Goal: Task Accomplishment & Management: Complete application form

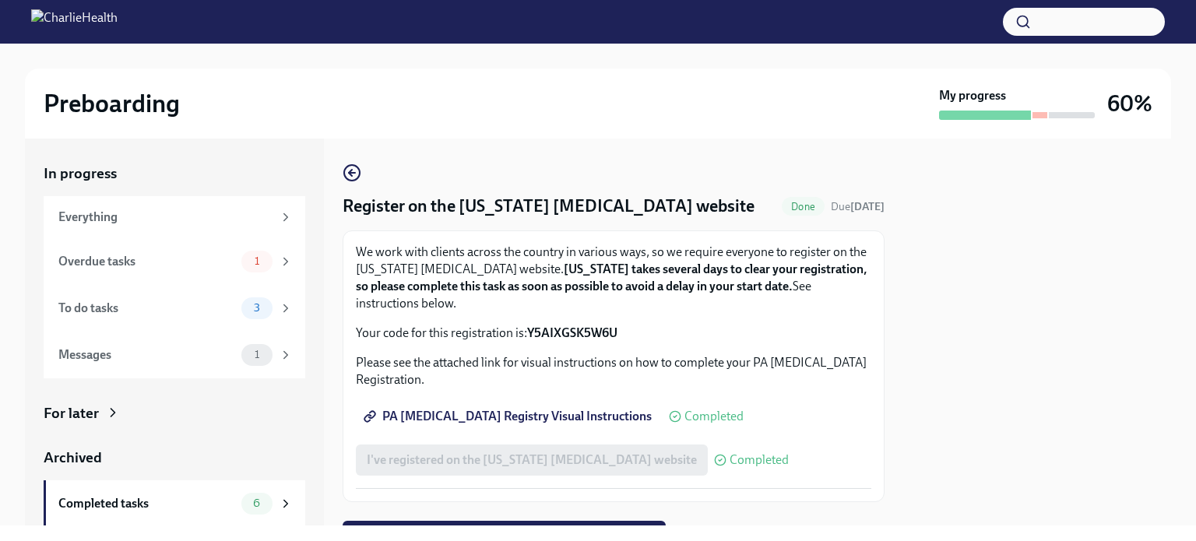
scroll to position [76, 0]
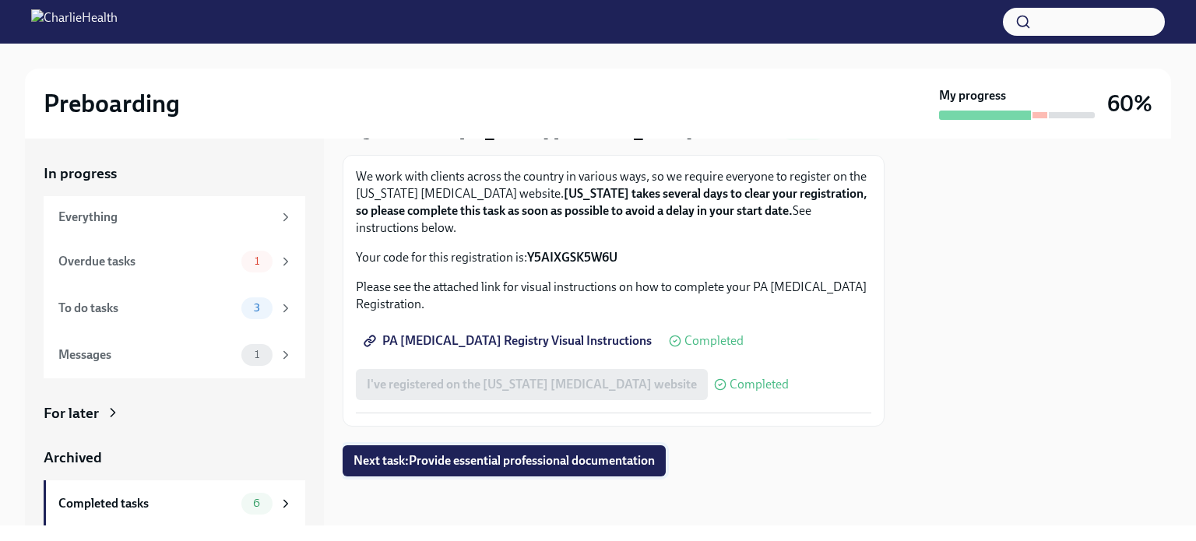
click at [554, 463] on span "Next task : Provide essential professional documentation" at bounding box center [503, 461] width 301 height 16
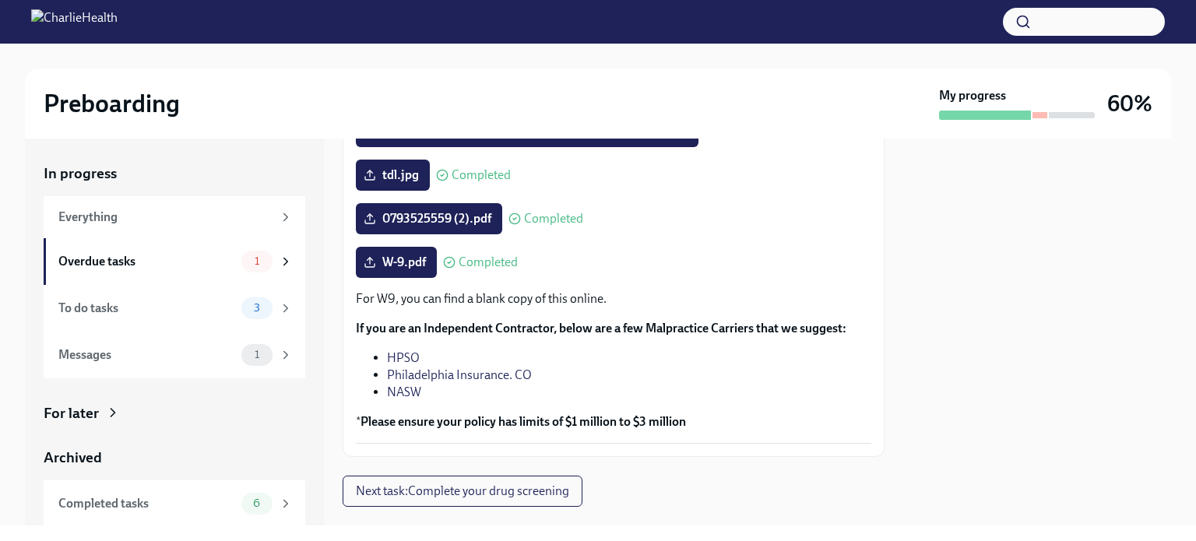
scroll to position [382, 0]
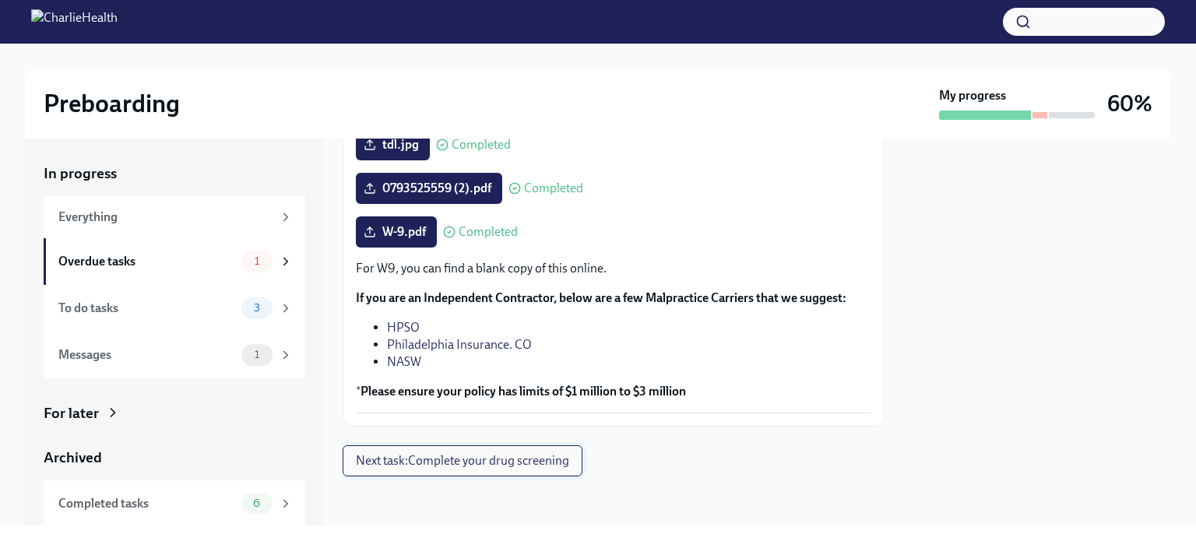
click at [477, 466] on span "Next task : Complete your drug screening" at bounding box center [462, 461] width 213 height 16
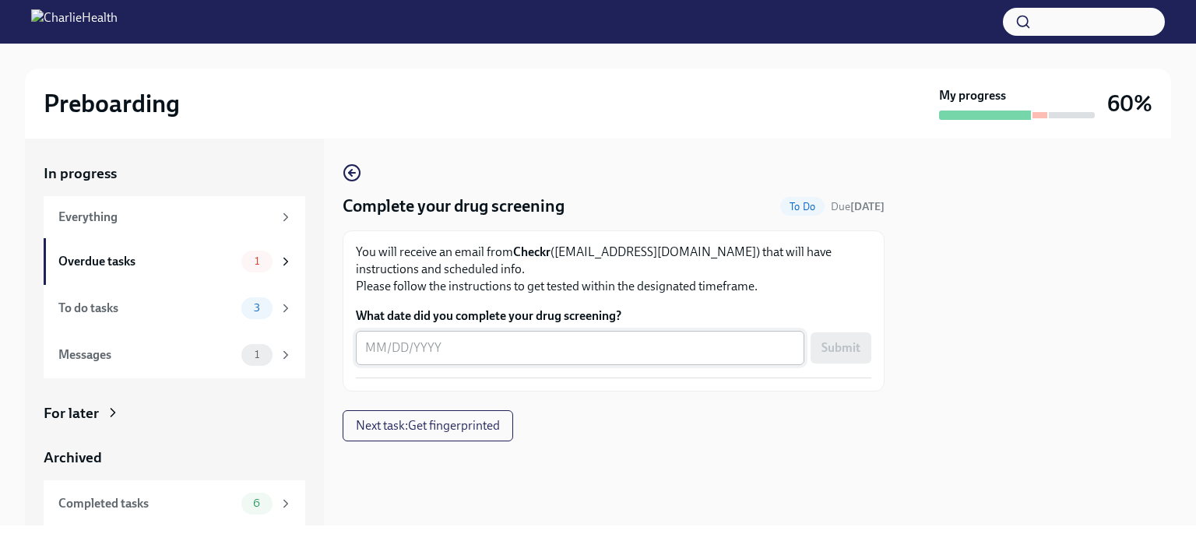
click at [589, 357] on div "x ​" at bounding box center [580, 348] width 448 height 34
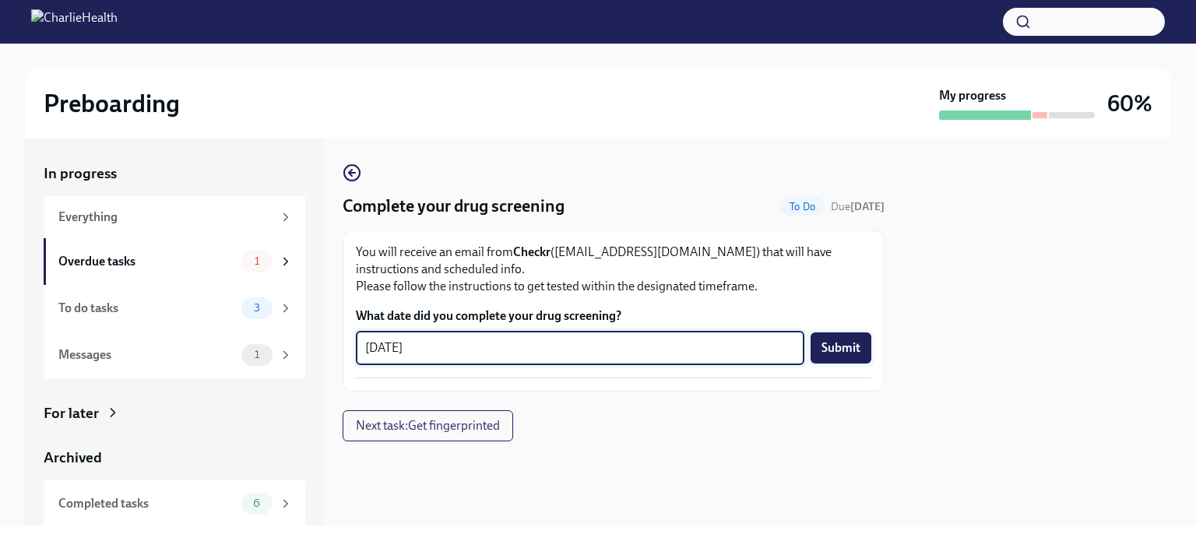
type textarea "[DATE]"
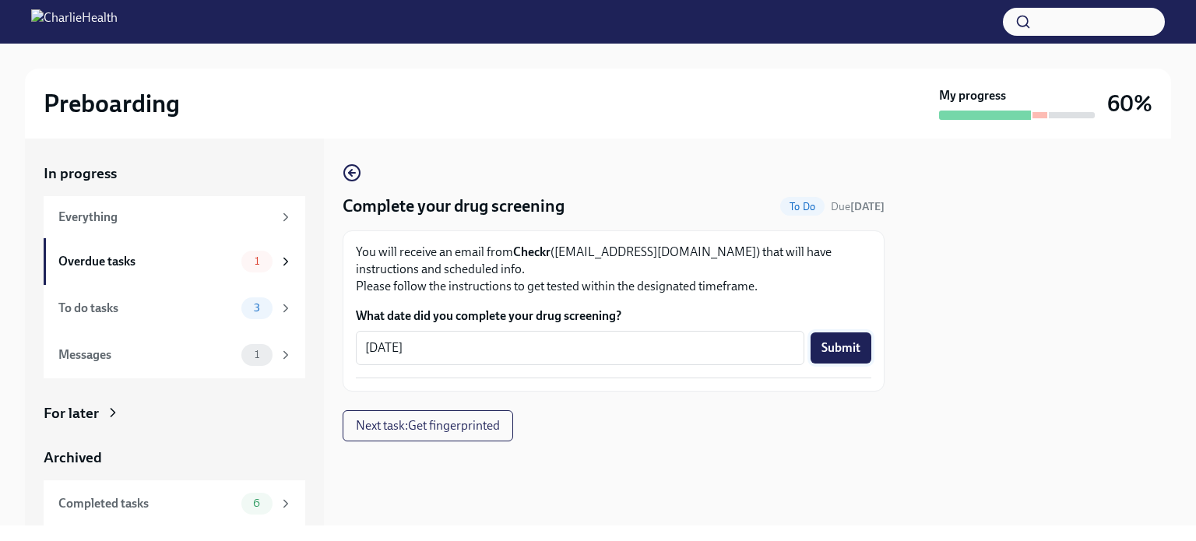
click at [847, 343] on span "Submit" at bounding box center [840, 348] width 39 height 16
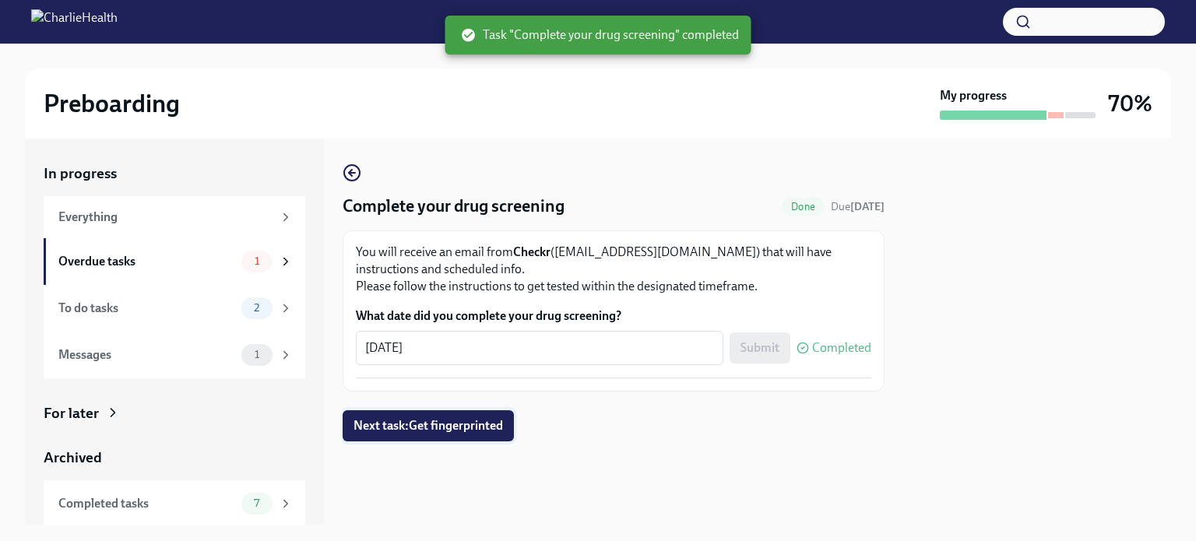
click at [470, 423] on span "Next task : Get fingerprinted" at bounding box center [427, 426] width 149 height 16
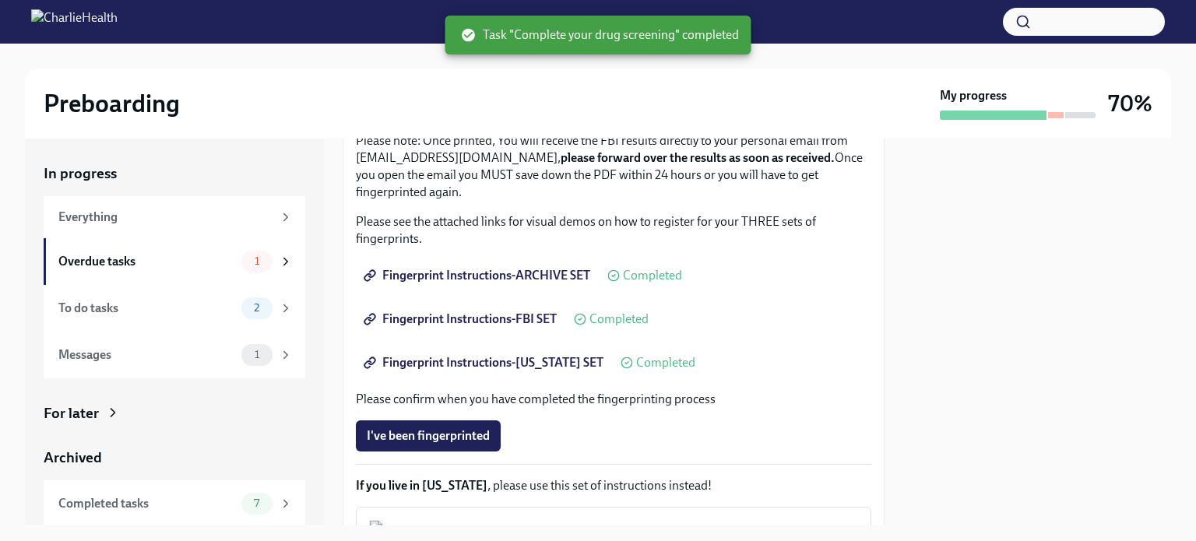
scroll to position [310, 0]
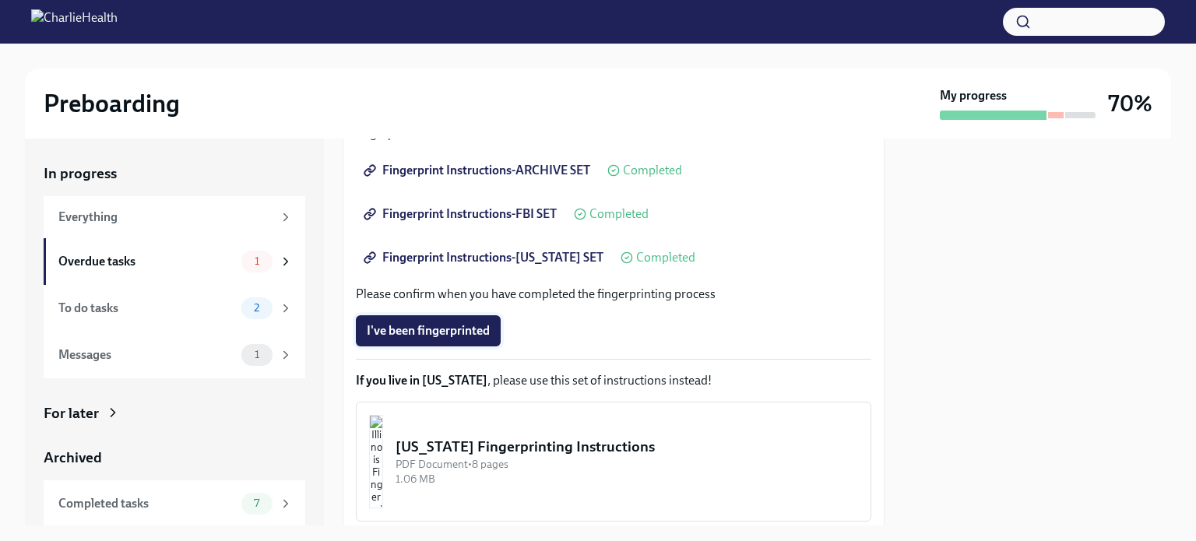
click at [422, 330] on span "I've been fingerprinted" at bounding box center [428, 331] width 123 height 16
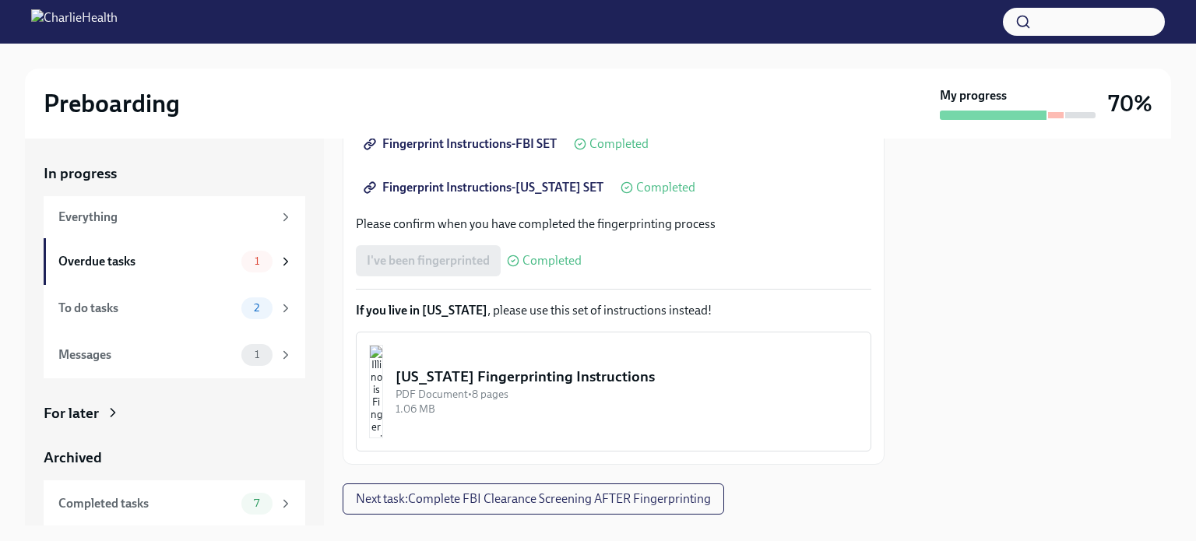
scroll to position [417, 0]
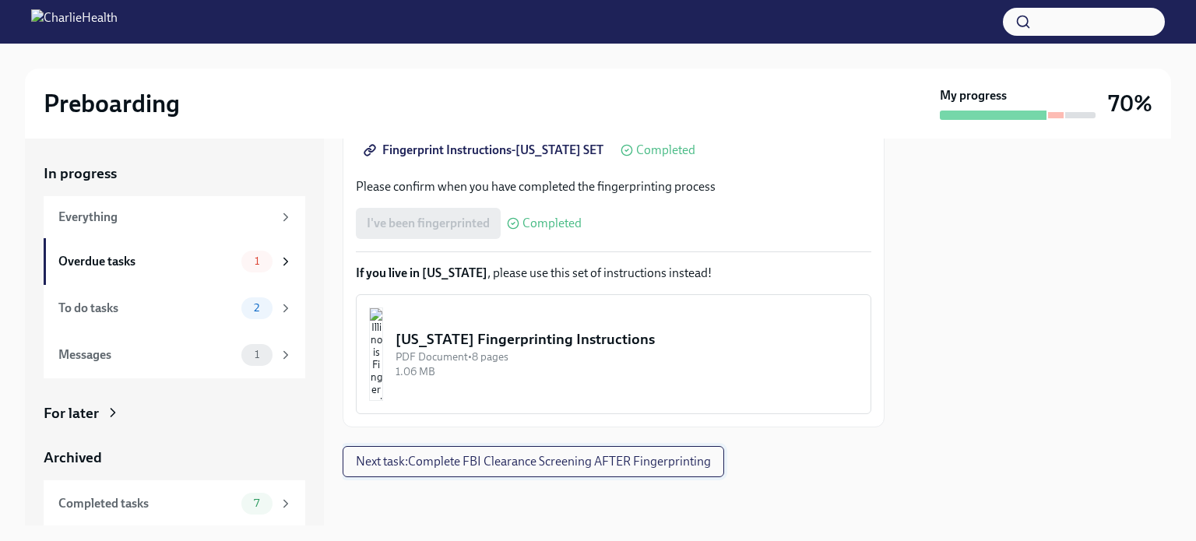
click at [526, 465] on span "Next task : Complete FBI Clearance Screening AFTER Fingerprinting" at bounding box center [533, 462] width 355 height 16
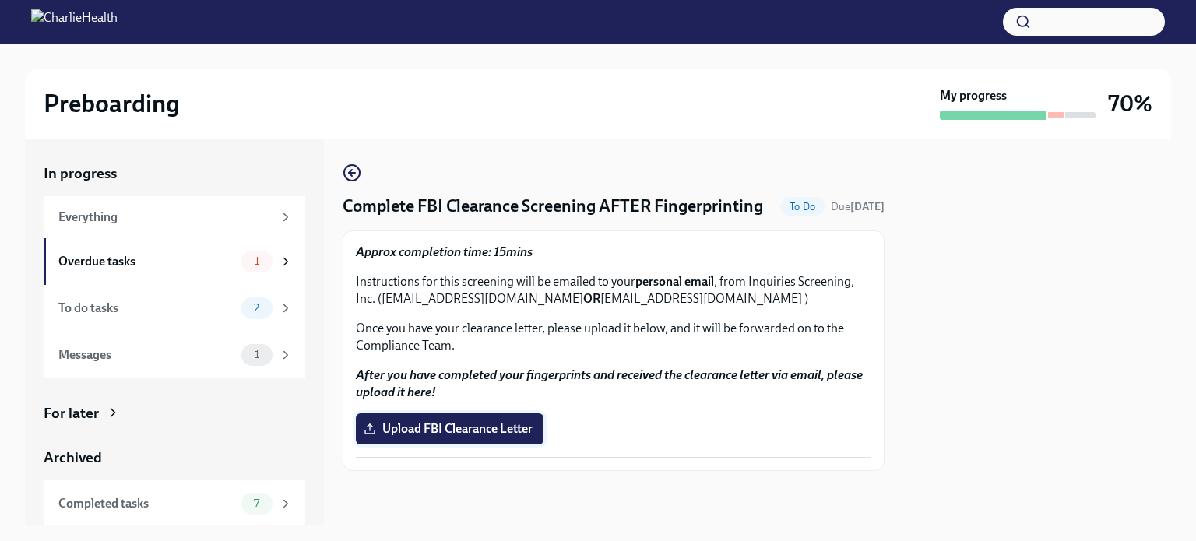
click at [492, 438] on label "Upload FBI Clearance Letter" at bounding box center [450, 428] width 188 height 31
click at [0, 0] on input "Upload FBI Clearance Letter" at bounding box center [0, 0] width 0 height 0
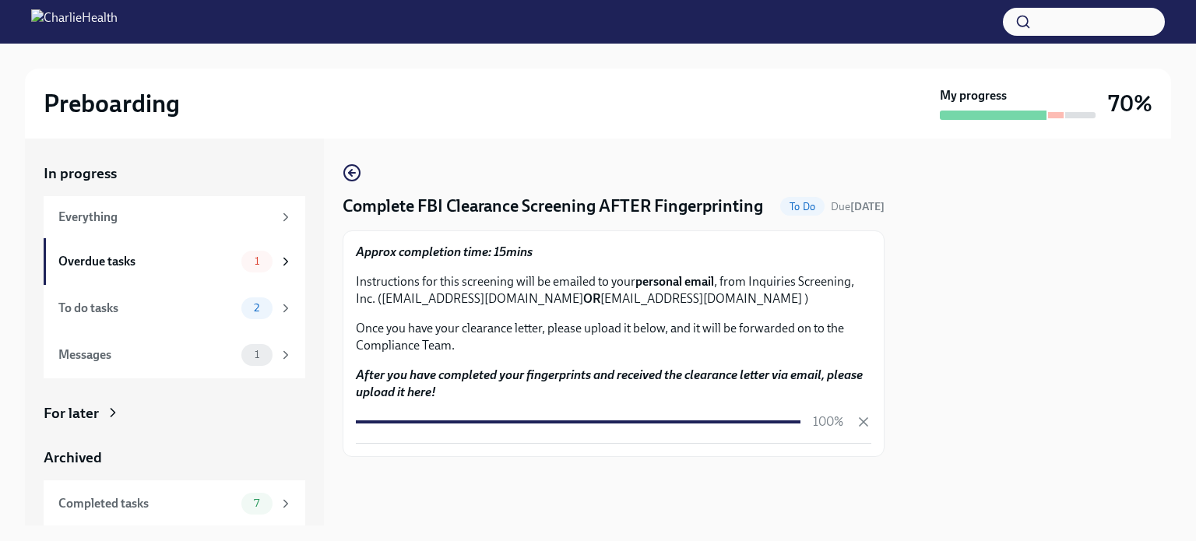
click at [1067, 395] on div at bounding box center [1037, 332] width 268 height 387
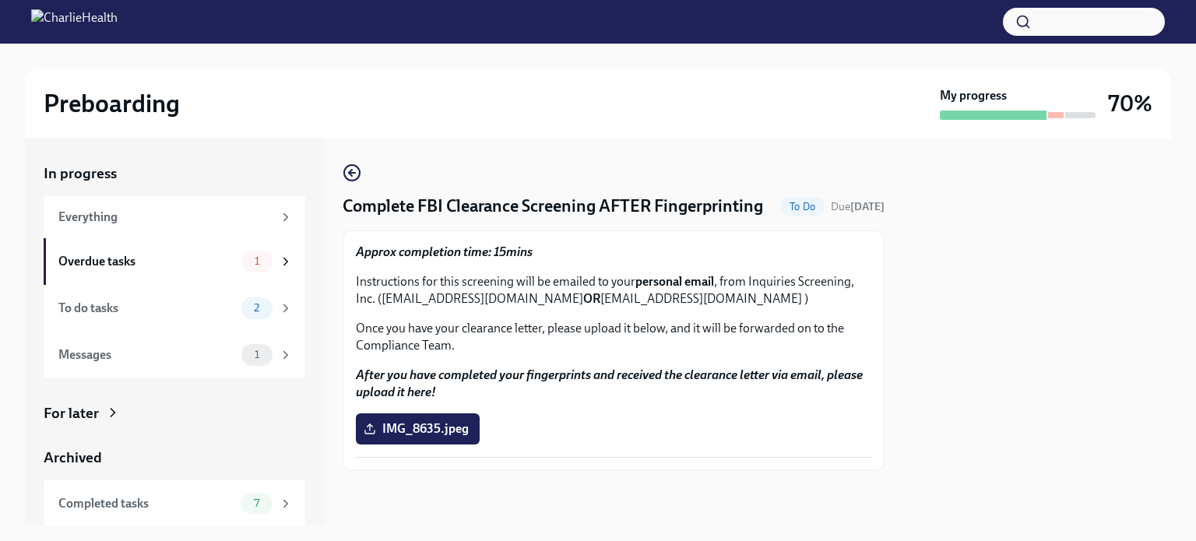
click at [968, 481] on div at bounding box center [1037, 332] width 268 height 387
click at [405, 508] on div at bounding box center [614, 496] width 542 height 50
click at [112, 259] on div "Overdue tasks" at bounding box center [146, 261] width 177 height 17
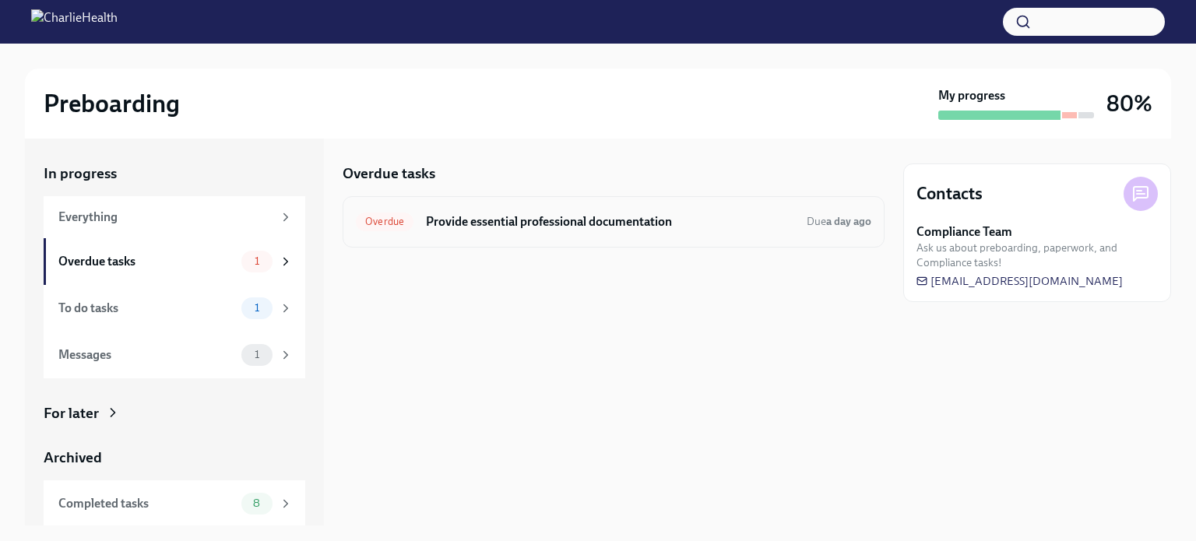
click at [719, 209] on div "Overdue Provide essential professional documentation Due a day ago" at bounding box center [613, 221] width 515 height 25
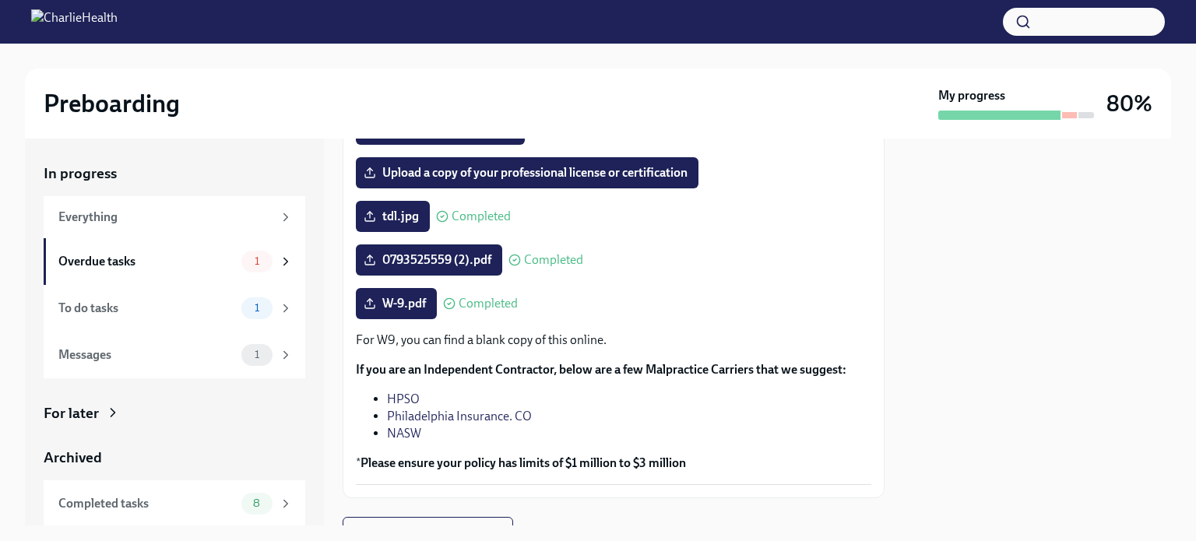
scroll to position [257, 0]
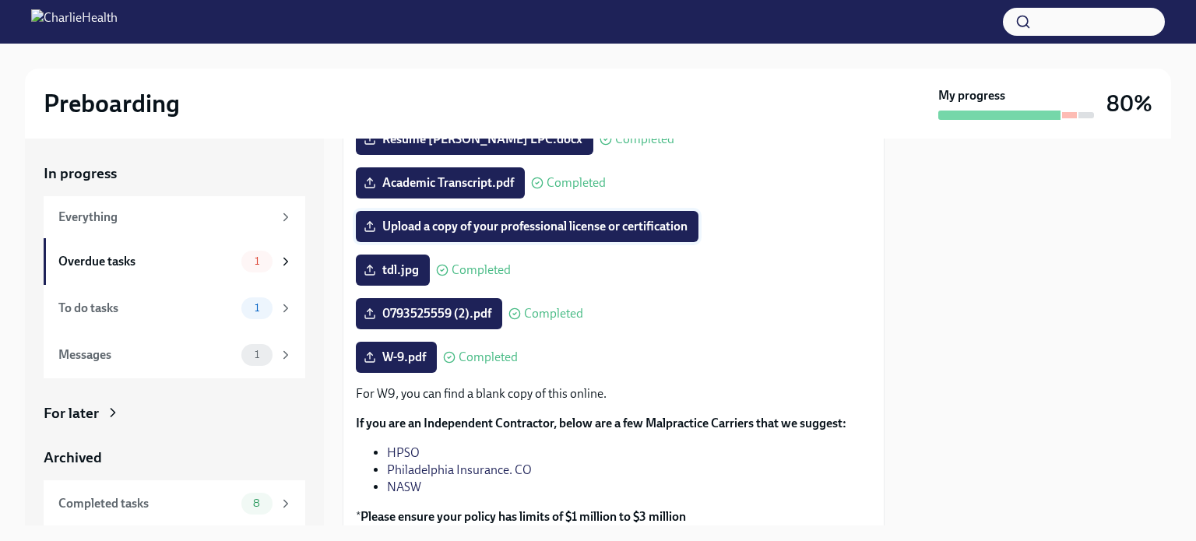
click at [502, 227] on span "Upload a copy of your professional license or certification" at bounding box center [527, 227] width 321 height 16
click at [0, 0] on input "Upload a copy of your professional license or certification" at bounding box center [0, 0] width 0 height 0
click at [517, 223] on span "Upload a copy of your professional license or certification" at bounding box center [527, 227] width 321 height 16
click at [0, 0] on input "Upload a copy of your professional license or certification" at bounding box center [0, 0] width 0 height 0
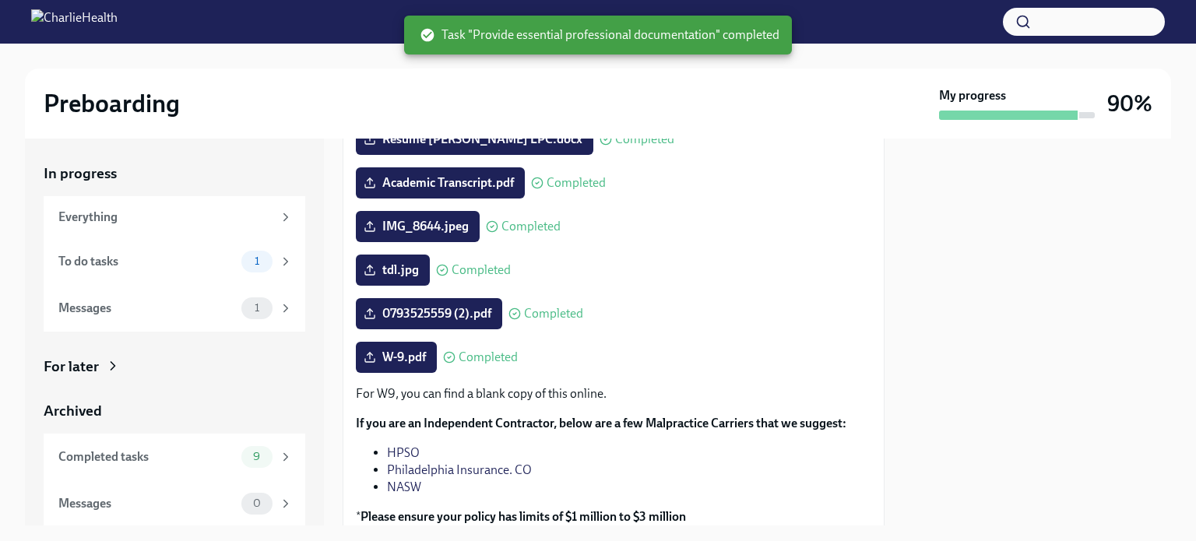
scroll to position [382, 0]
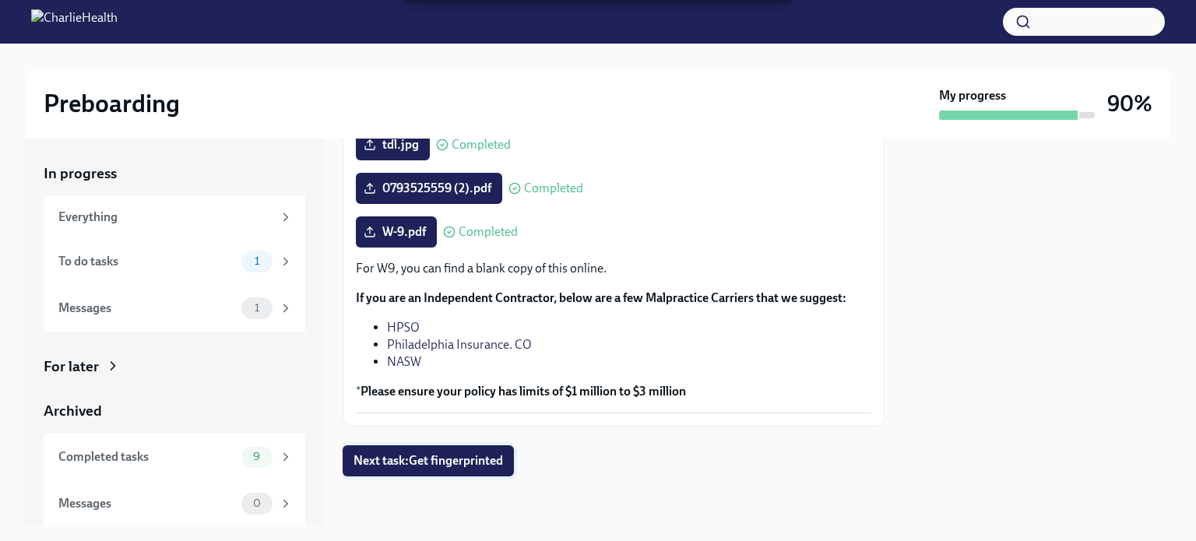
click at [445, 461] on span "Next task : Get fingerprinted" at bounding box center [427, 461] width 149 height 16
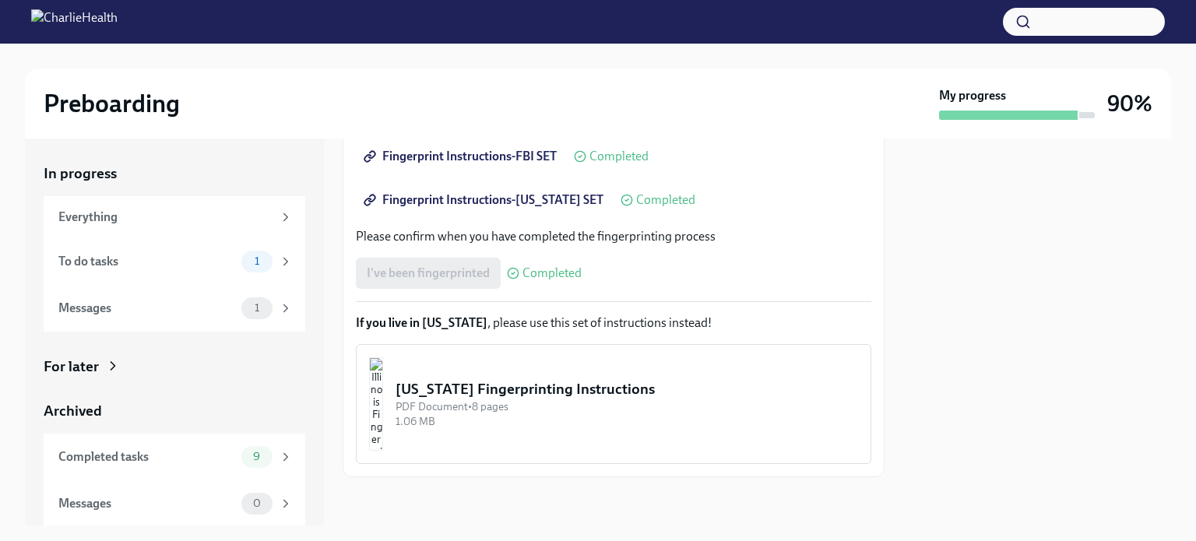
scroll to position [368, 0]
click at [431, 270] on div "I've been fingerprinted Completed" at bounding box center [469, 273] width 226 height 31
click at [631, 412] on div "PDF Document • 8 pages" at bounding box center [627, 406] width 463 height 15
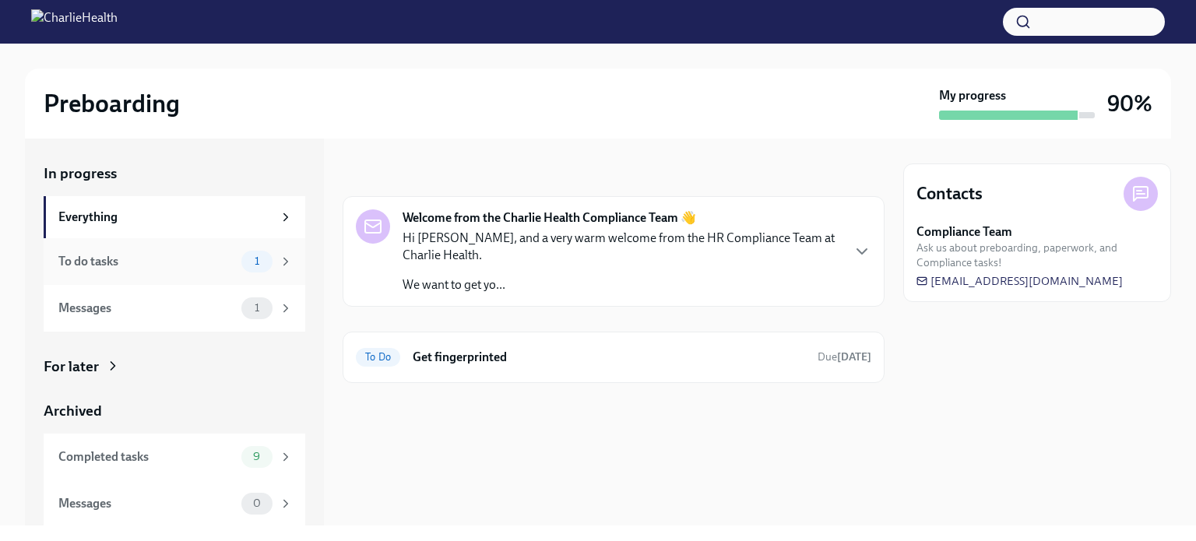
click at [145, 259] on div "To do tasks" at bounding box center [146, 261] width 177 height 17
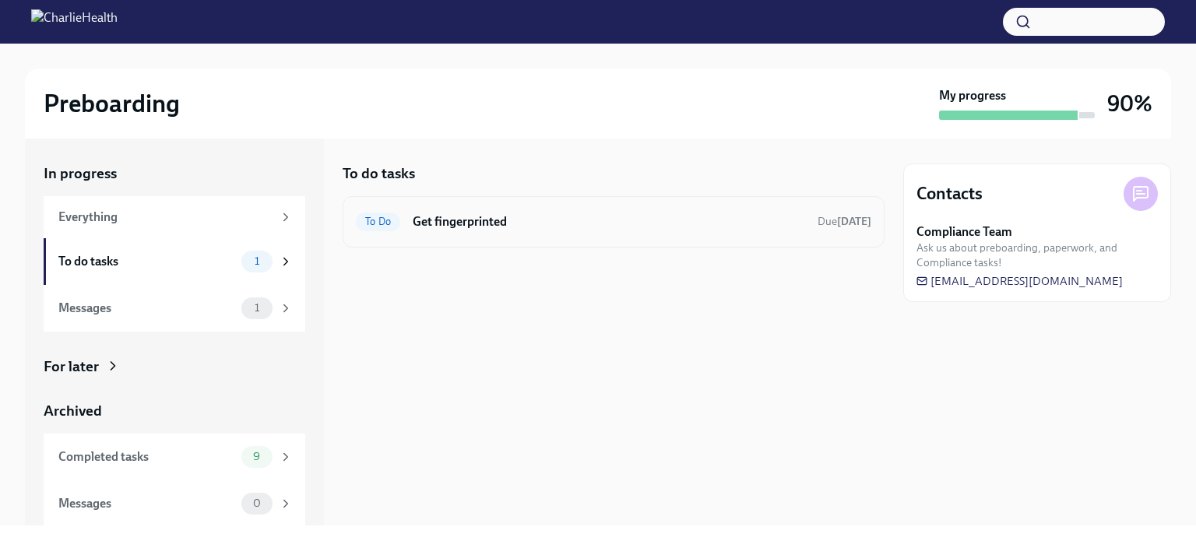
click at [461, 220] on h6 "Get fingerprinted" at bounding box center [609, 221] width 392 height 17
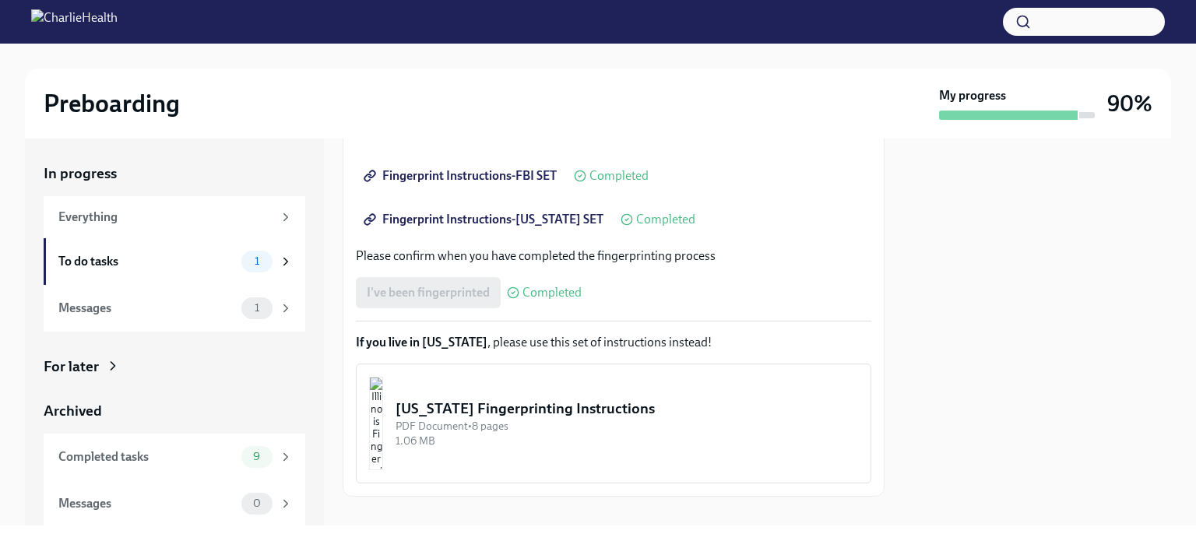
scroll to position [368, 0]
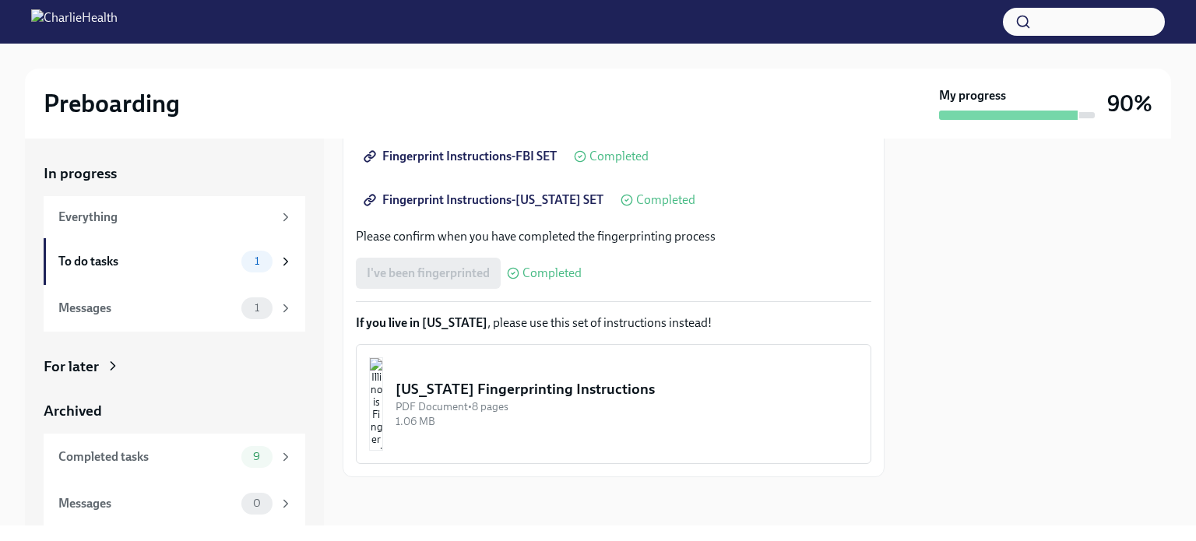
click at [408, 276] on div "I've been fingerprinted Completed" at bounding box center [469, 273] width 226 height 31
click at [195, 307] on div "Messages" at bounding box center [146, 308] width 177 height 17
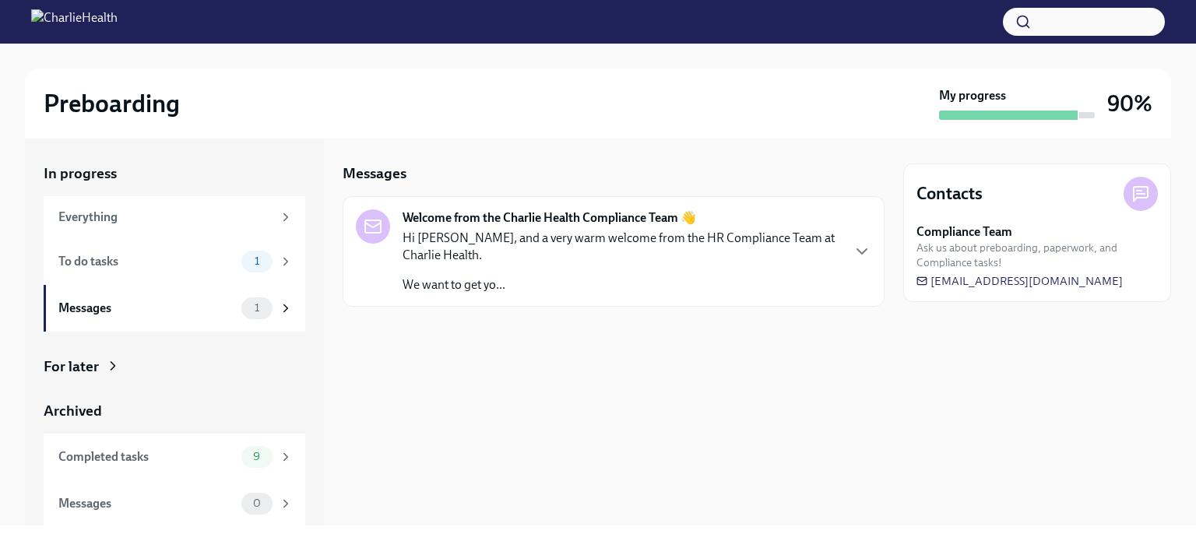
click at [589, 261] on p "Hi Jahson, and a very warm welcome from the HR Compliance Team at Charlie Healt…" at bounding box center [622, 247] width 438 height 34
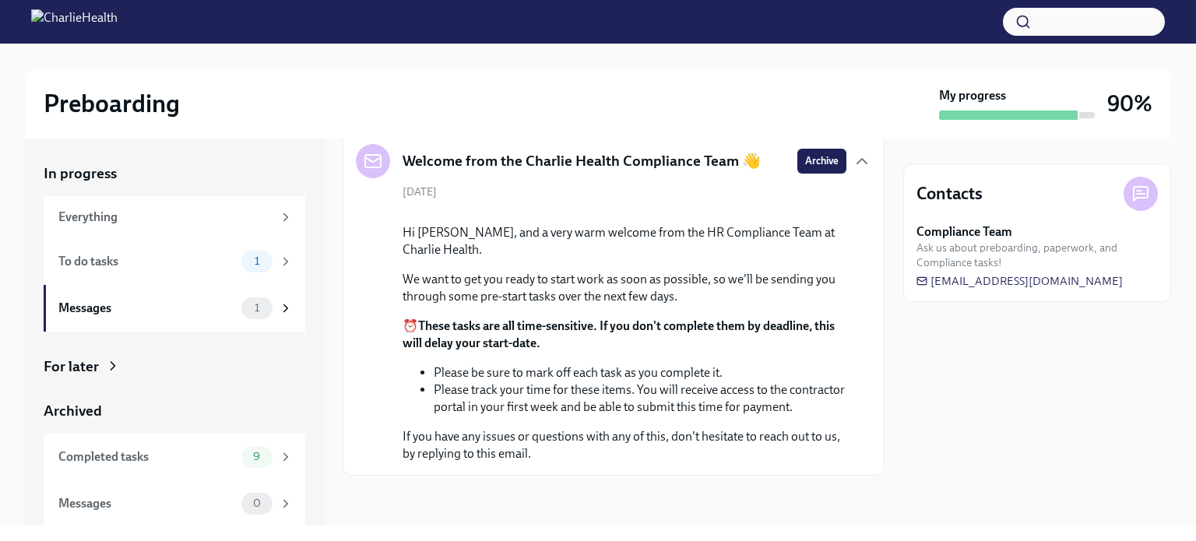
scroll to position [159, 0]
click at [178, 260] on div "To do tasks" at bounding box center [146, 261] width 177 height 17
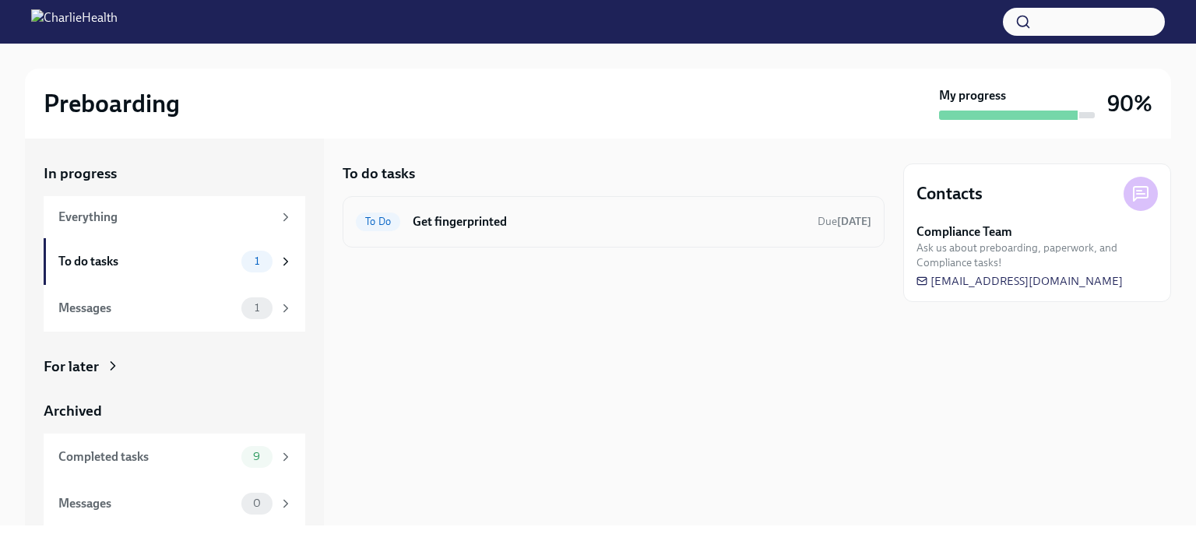
click at [375, 223] on span "To Do" at bounding box center [378, 222] width 44 height 12
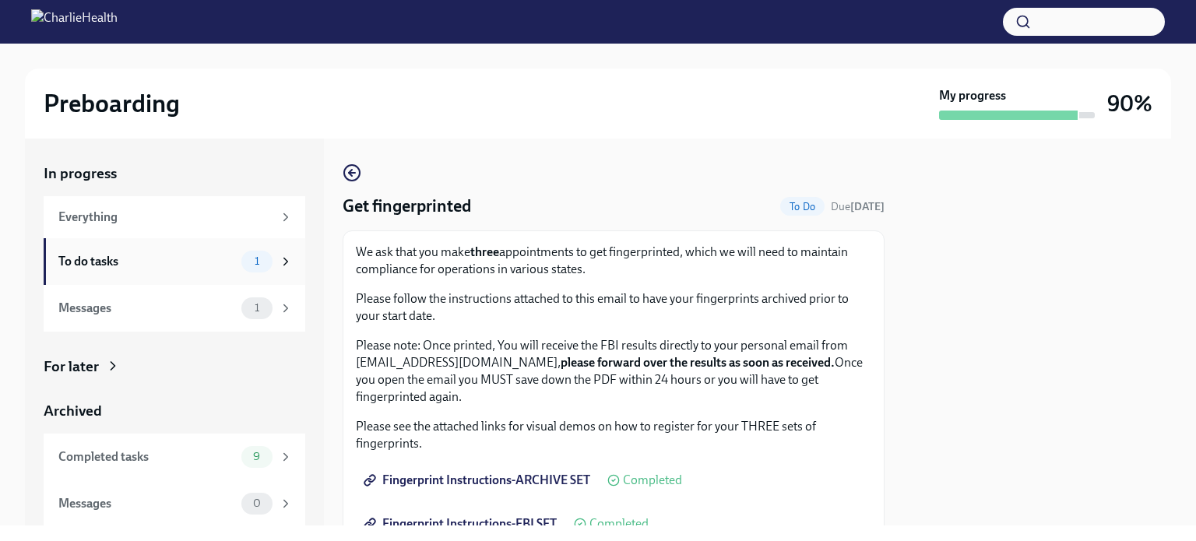
click at [149, 262] on div "To do tasks" at bounding box center [146, 261] width 177 height 17
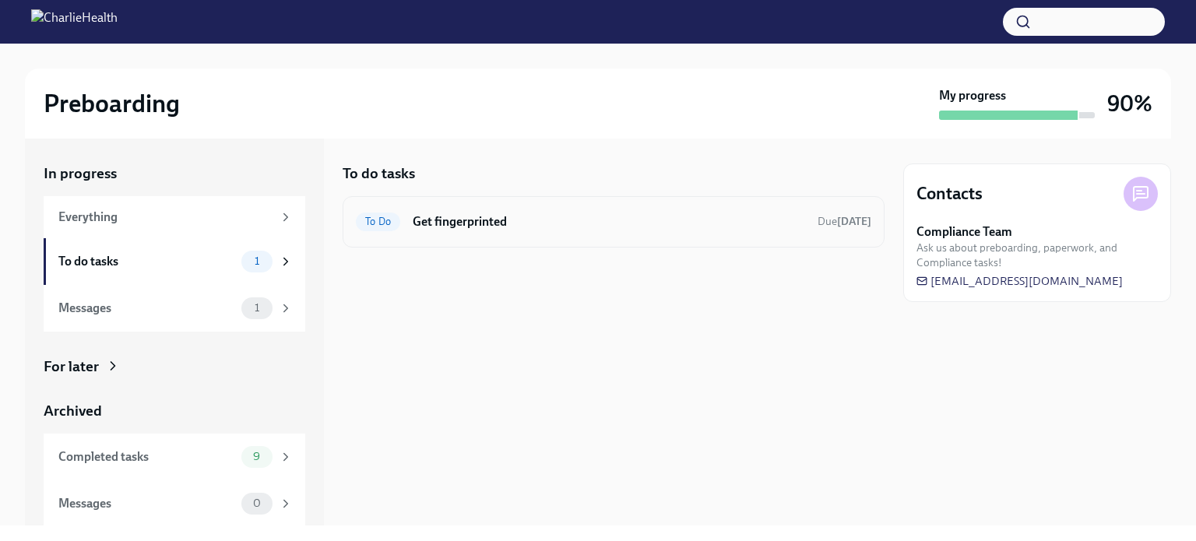
click at [396, 229] on div "To Do Get fingerprinted Due today" at bounding box center [613, 221] width 515 height 25
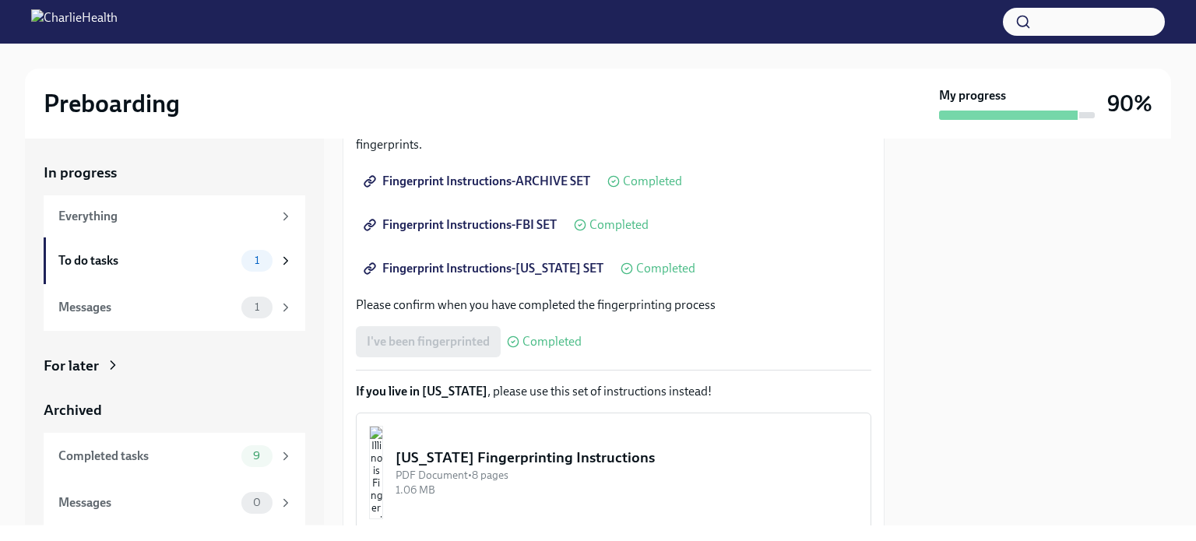
scroll to position [308, 0]
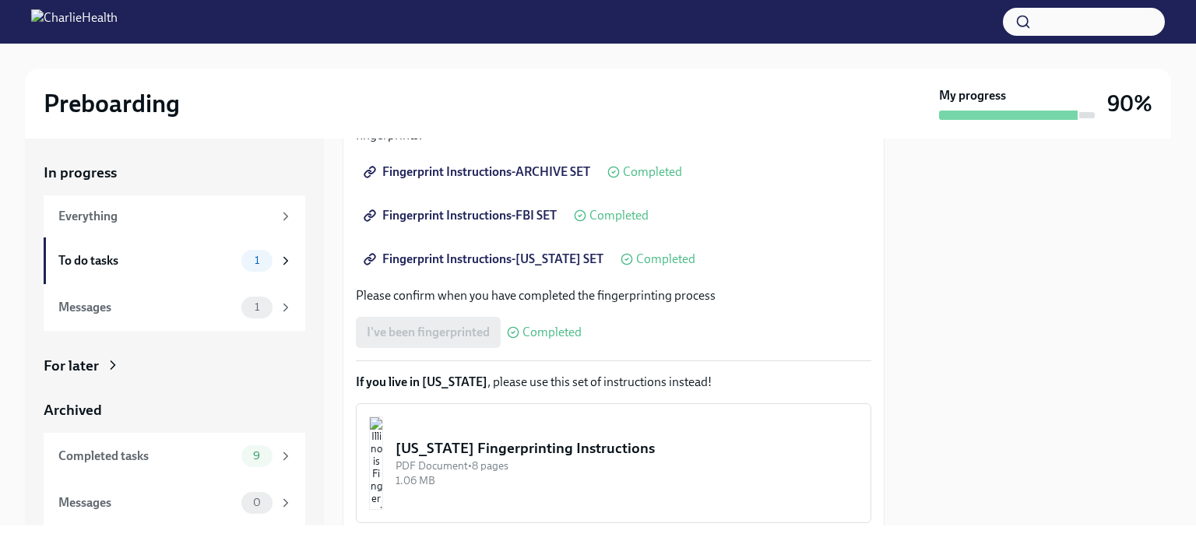
click at [467, 336] on div "I've been fingerprinted Completed" at bounding box center [469, 332] width 226 height 31
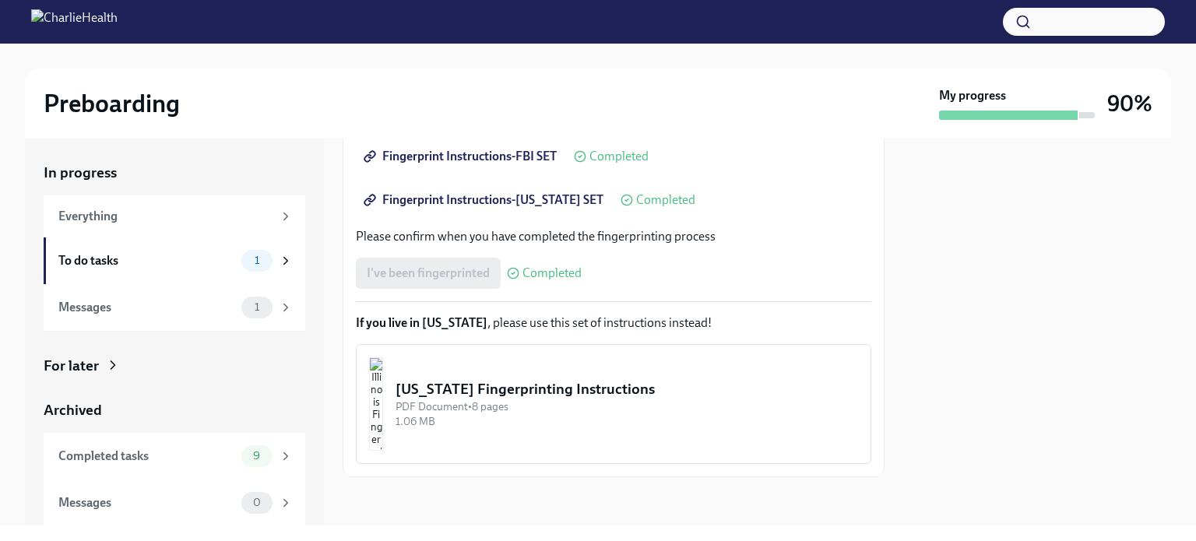
scroll to position [30, 0]
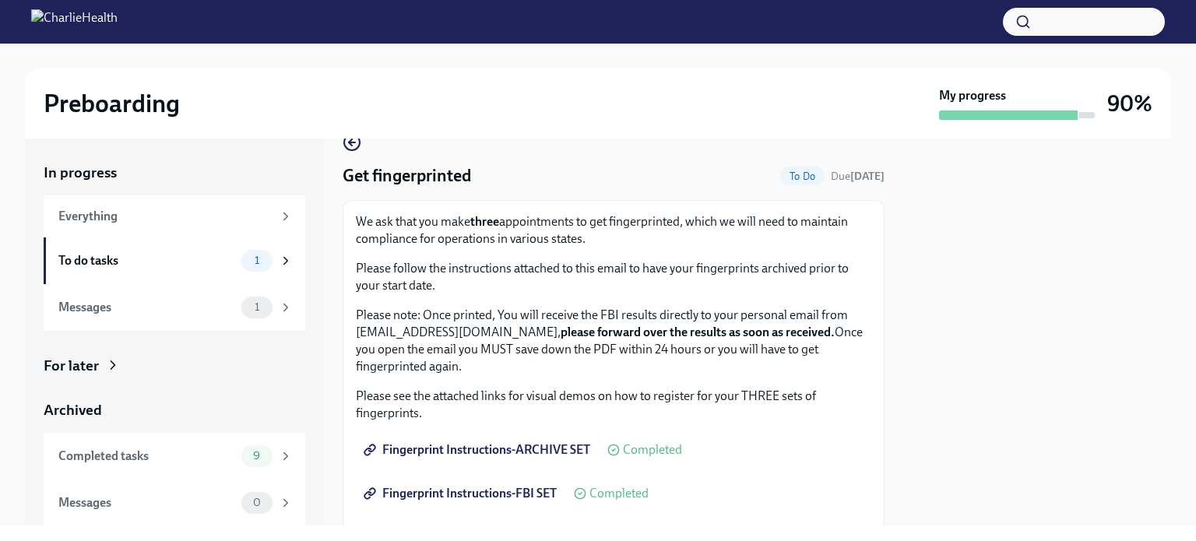
click at [797, 172] on span "To Do" at bounding box center [802, 177] width 44 height 12
click at [245, 262] on span "1" at bounding box center [256, 261] width 23 height 12
